Goal: Task Accomplishment & Management: Manage account settings

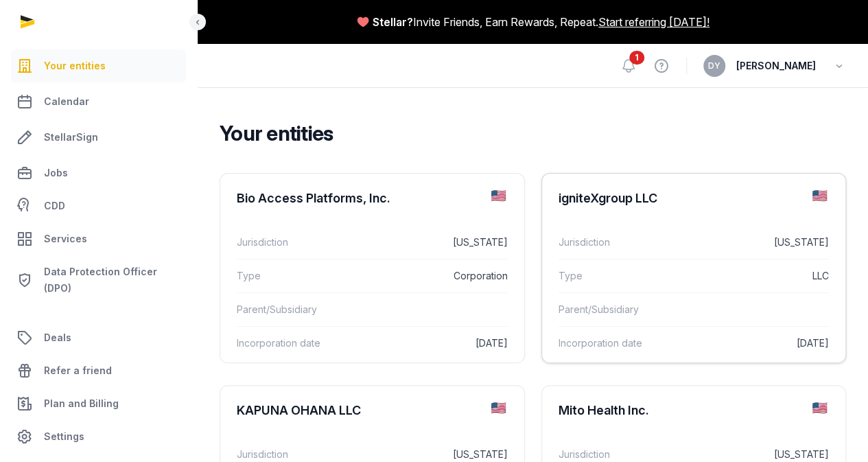
scroll to position [69, 0]
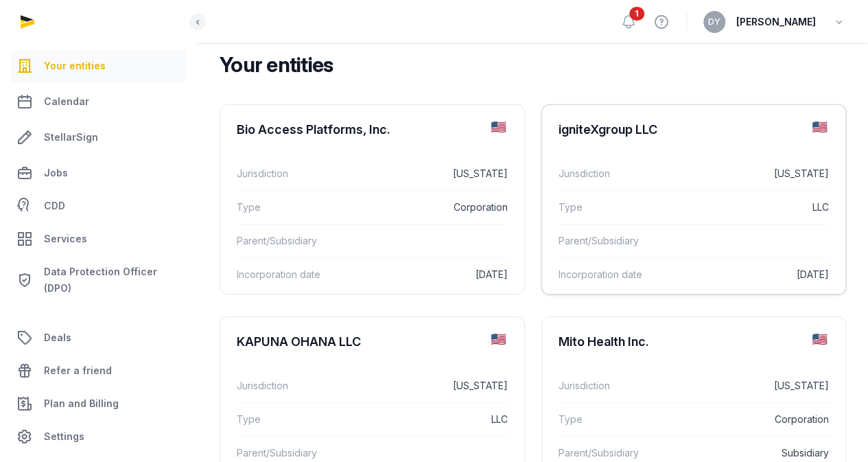
click at [559, 126] on div "igniteXgroup LLC" at bounding box center [608, 129] width 99 height 16
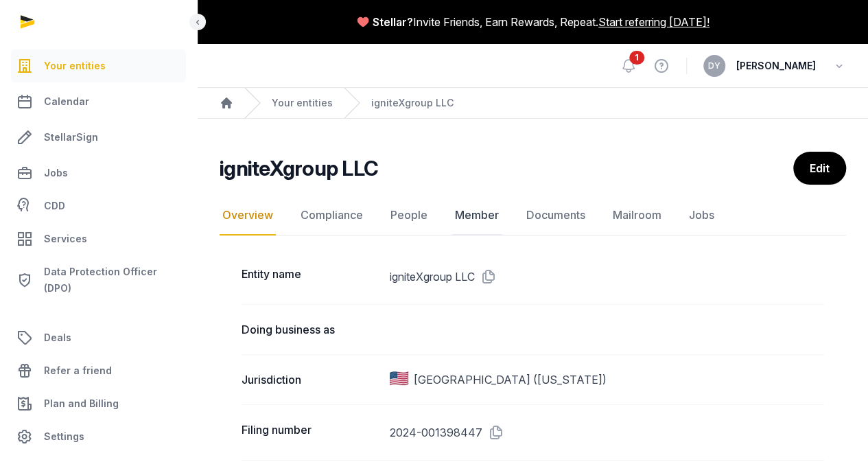
click at [463, 214] on link "Member" at bounding box center [476, 216] width 49 height 40
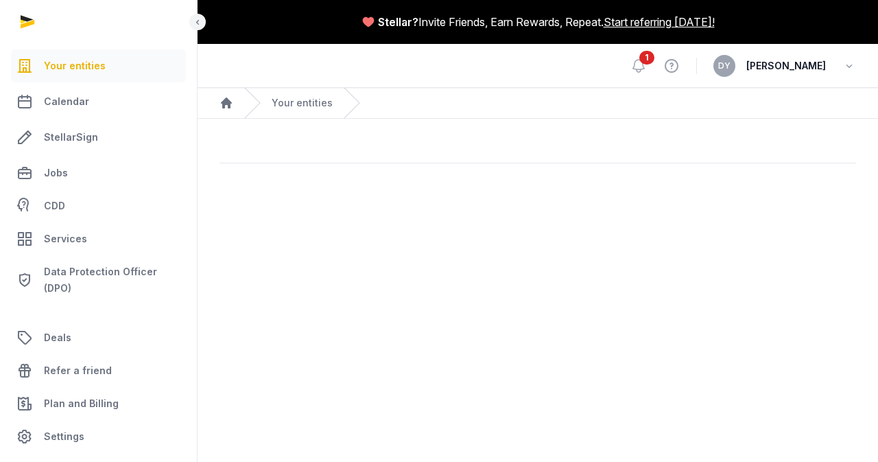
click at [522, 163] on div at bounding box center [538, 158] width 681 height 12
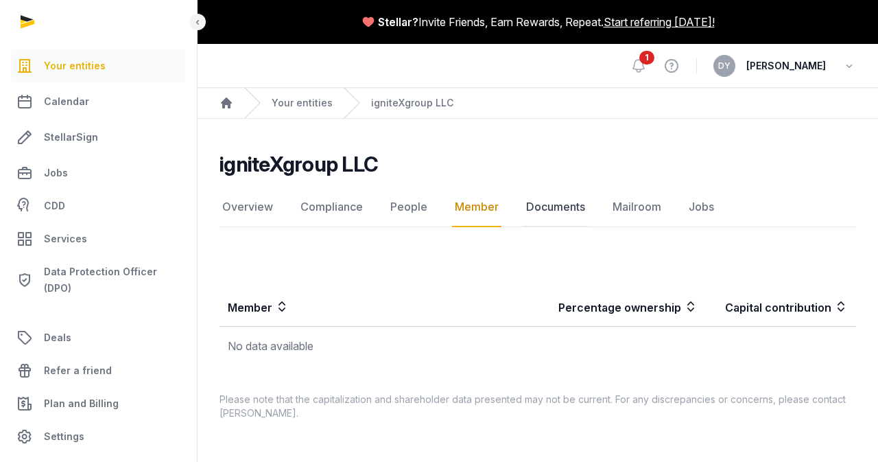
click at [552, 212] on link "Documents" at bounding box center [556, 207] width 64 height 40
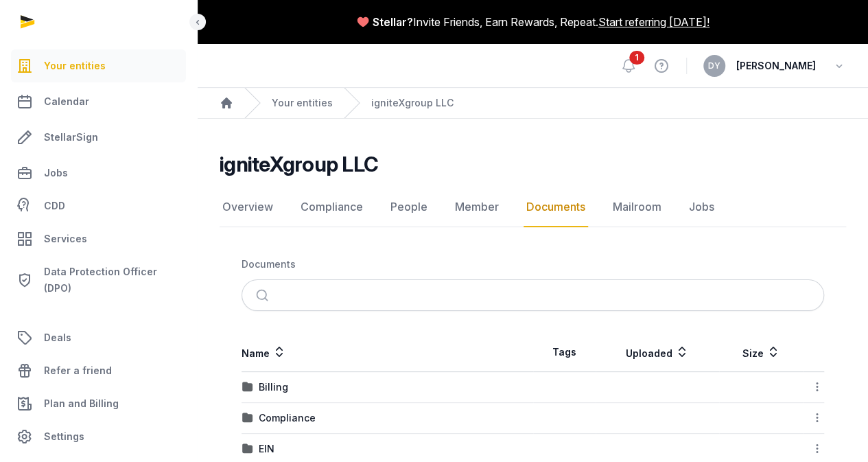
scroll to position [150, 0]
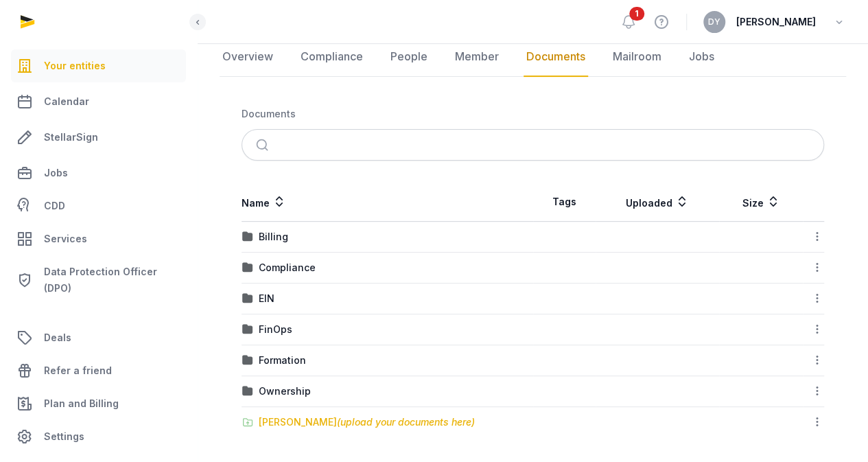
click at [309, 416] on div "[PERSON_NAME] (upload your documents here)" at bounding box center [367, 422] width 216 height 14
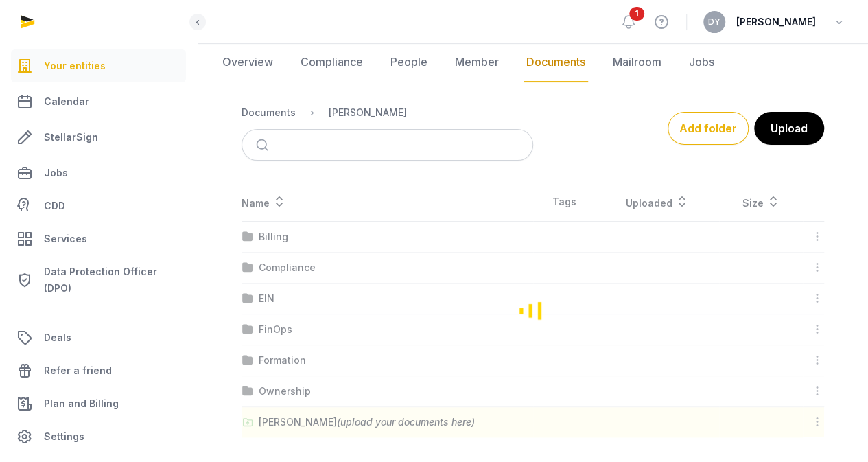
scroll to position [0, 0]
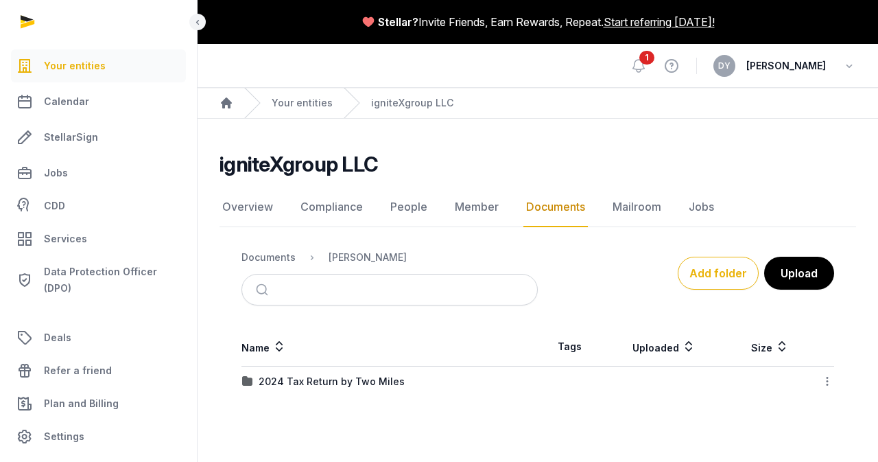
click at [313, 375] on div "2024 Tax Return by Two Miles" at bounding box center [332, 382] width 146 height 14
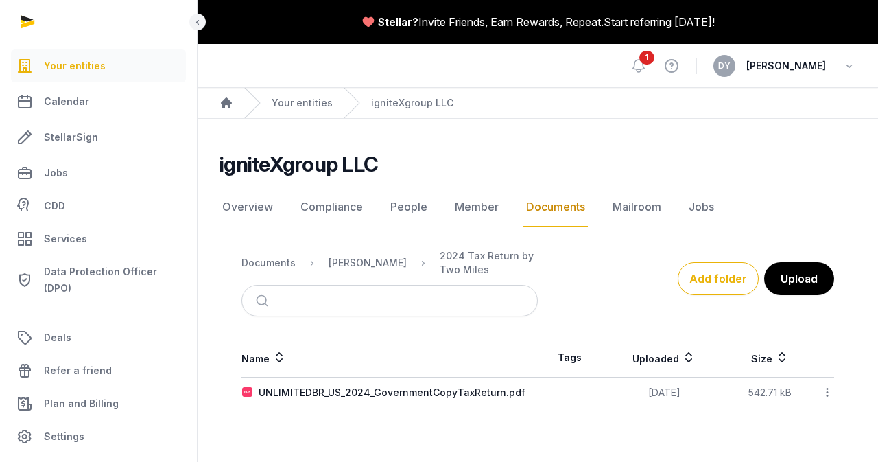
click at [822, 395] on icon at bounding box center [827, 392] width 12 height 14
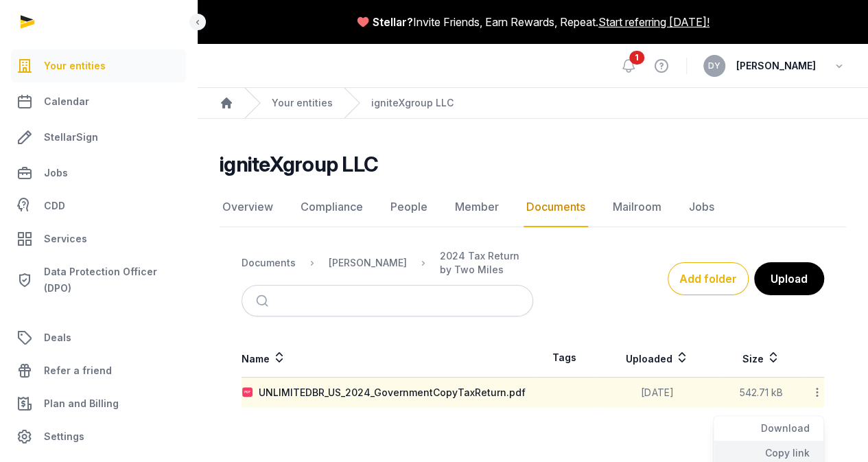
scroll to position [76, 0]
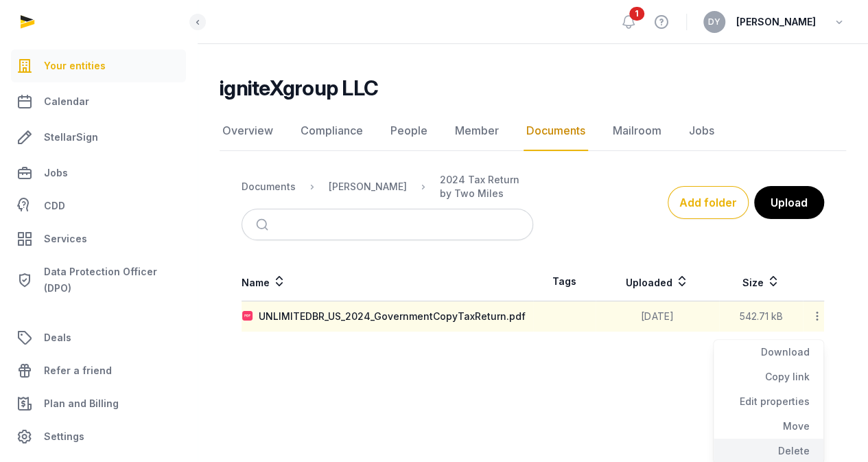
click at [789, 446] on div "Delete" at bounding box center [769, 450] width 110 height 25
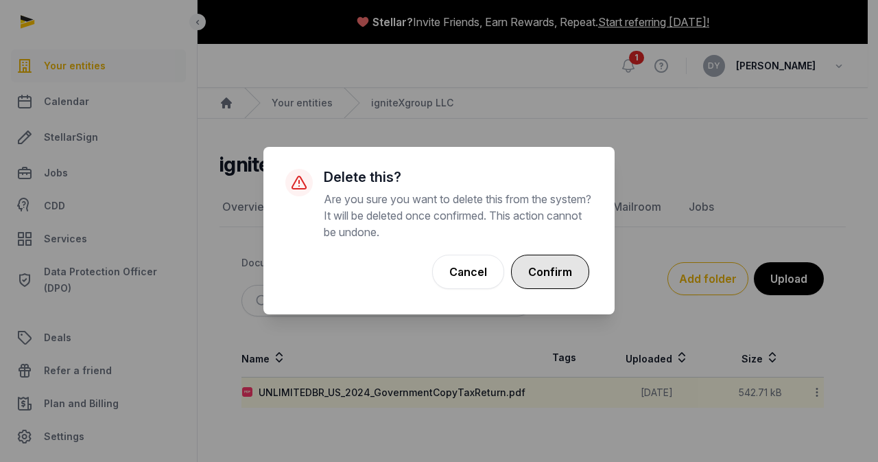
click at [534, 274] on button "Confirm" at bounding box center [550, 272] width 78 height 34
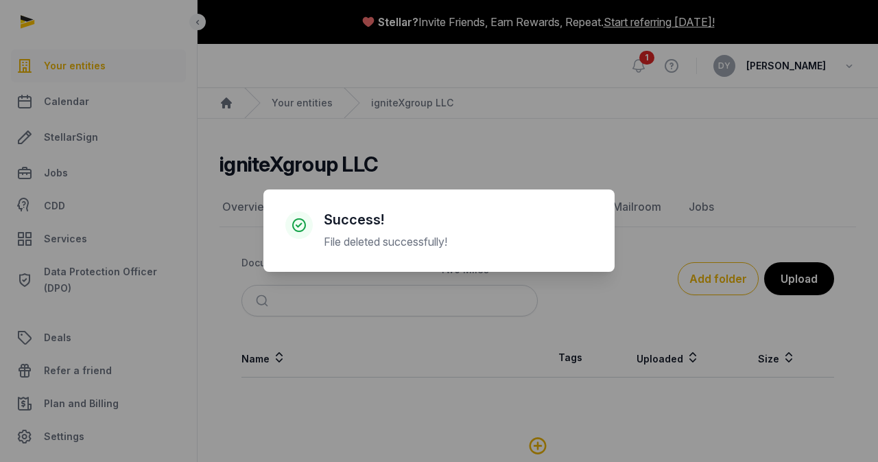
click at [813, 279] on div "× Success! File deleted successfully! Cancel No OK" at bounding box center [439, 231] width 878 height 462
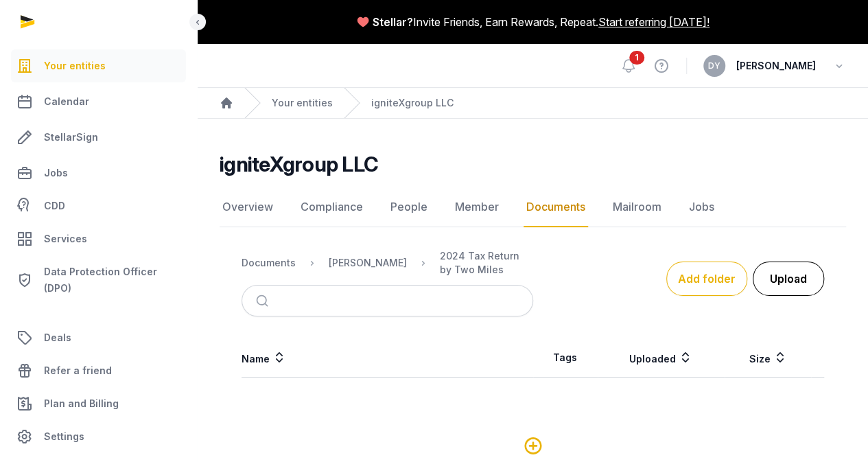
click at [800, 277] on button "Upload" at bounding box center [788, 278] width 71 height 34
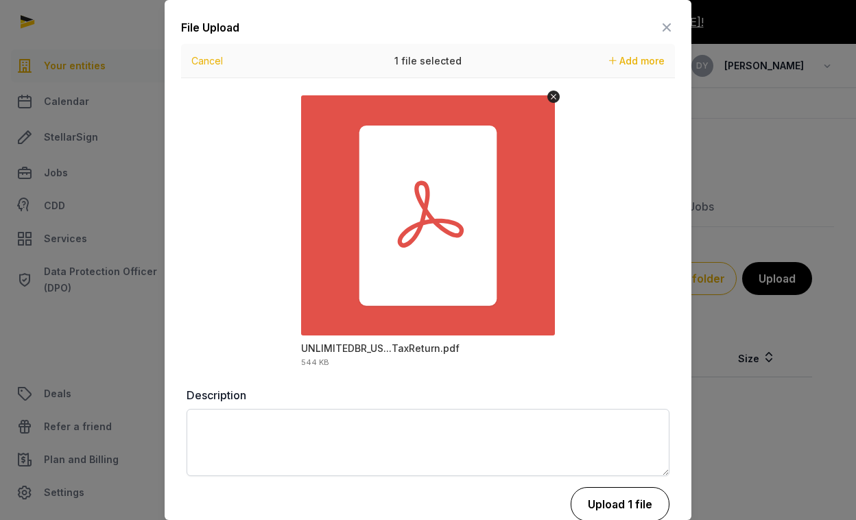
click at [608, 461] on button "Upload 1 file" at bounding box center [620, 504] width 99 height 34
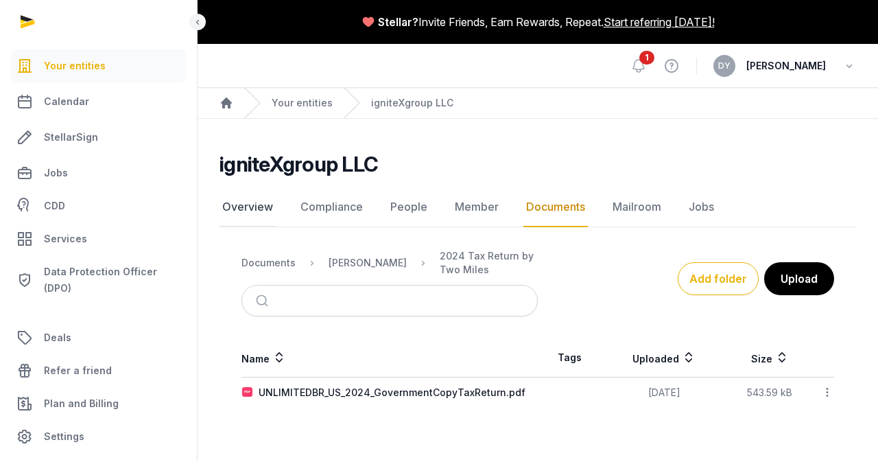
click at [264, 209] on link "Overview" at bounding box center [248, 207] width 56 height 40
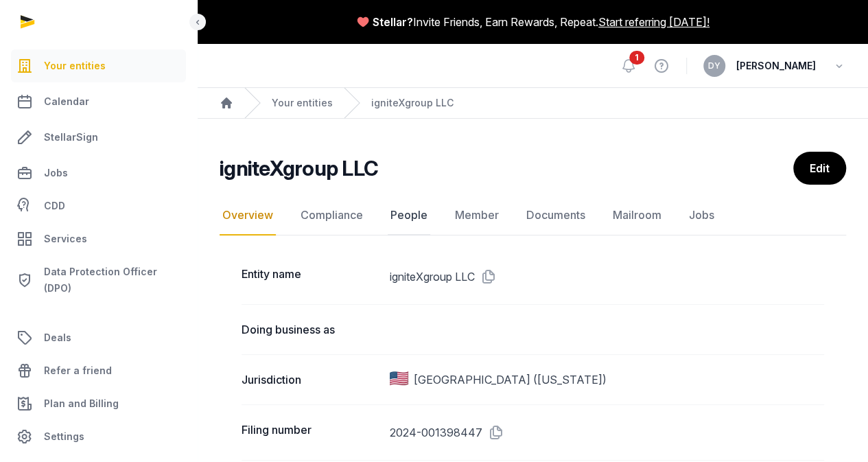
click at [406, 202] on link "People" at bounding box center [409, 216] width 43 height 40
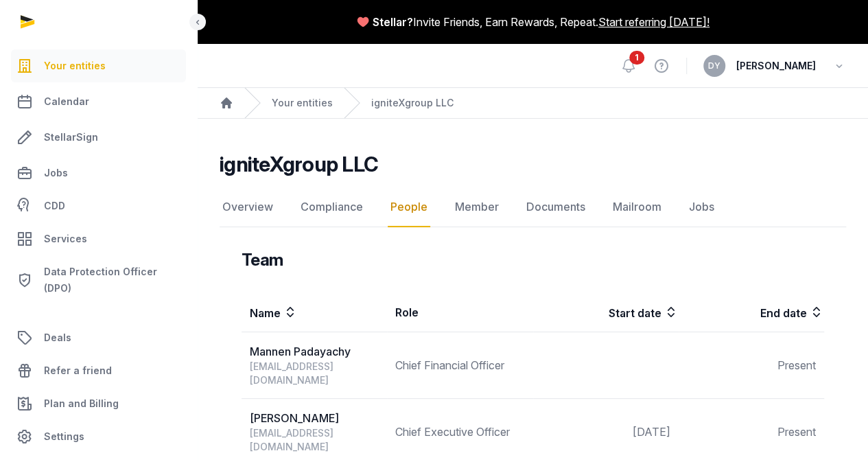
scroll to position [274, 0]
